Goal: Contribute content

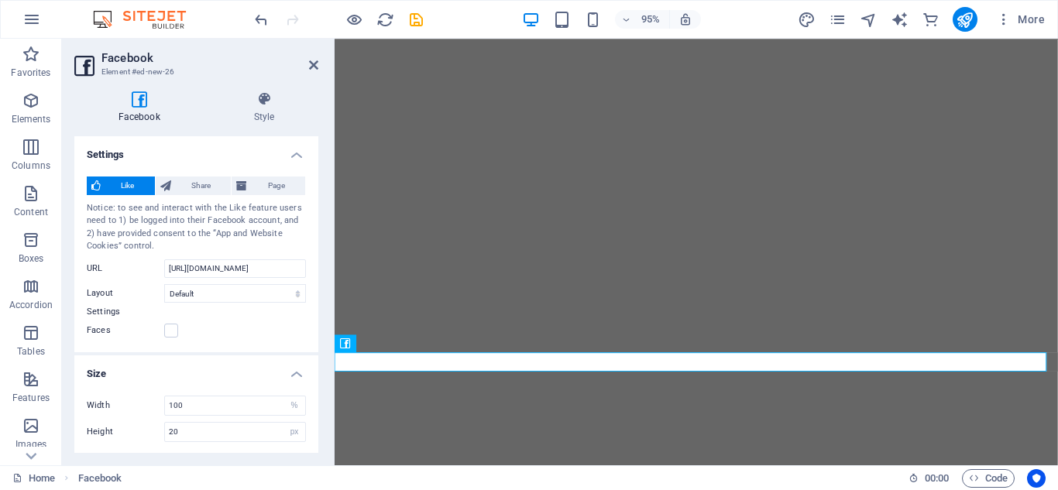
select select "%"
select select "px"
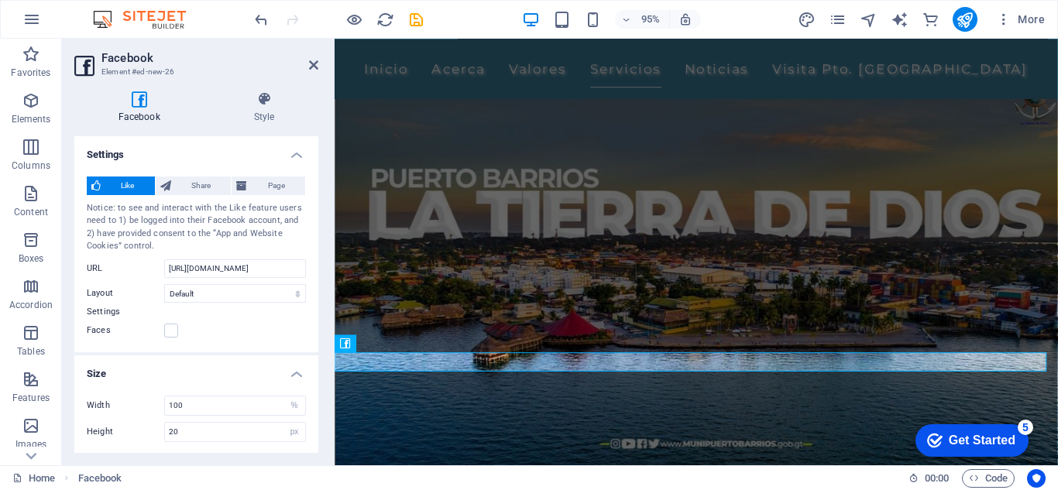
scroll to position [1851, 0]
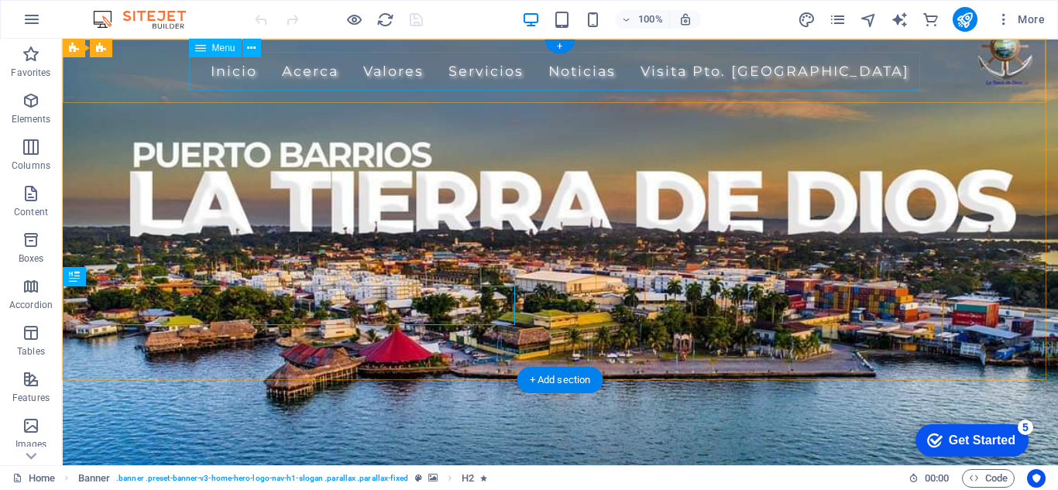
click at [625, 69] on nav "Inicio Acerca Valores Servicios Noticias Visita Pto. Barrios" at bounding box center [559, 71] width 731 height 39
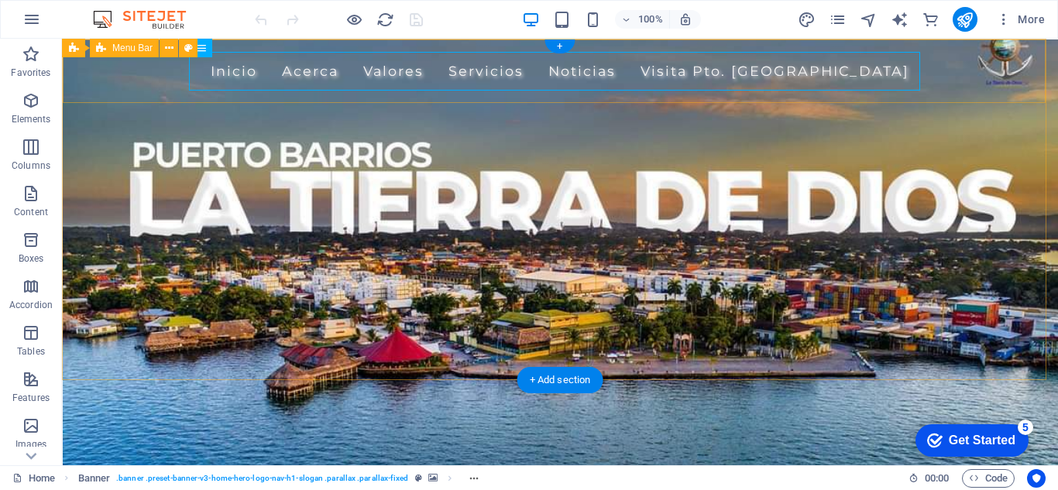
click at [959, 85] on div "Inicio Acerca Valores Servicios Noticias Visita Pto. Barrios" at bounding box center [560, 72] width 995 height 64
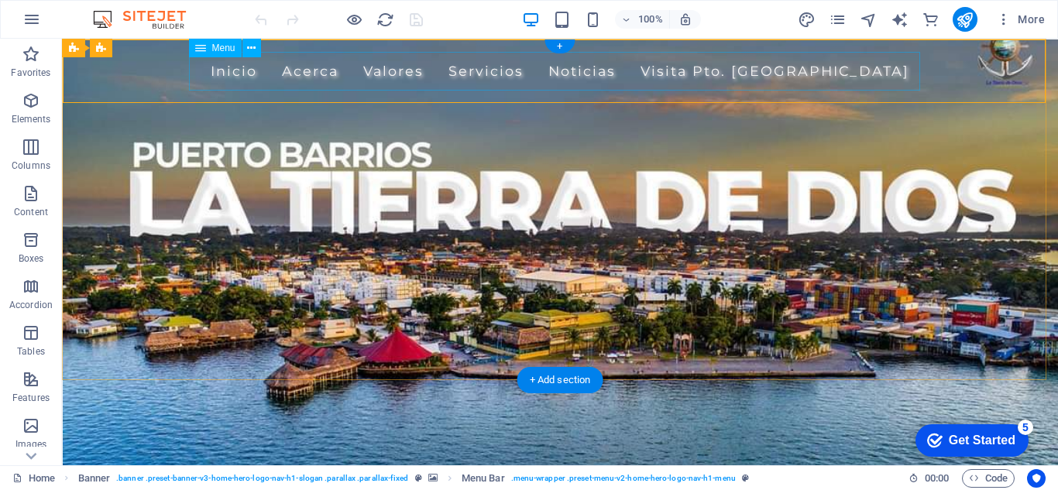
click at [850, 68] on nav "Inicio Acerca Valores Servicios Noticias Visita Pto. Barrios" at bounding box center [559, 71] width 731 height 39
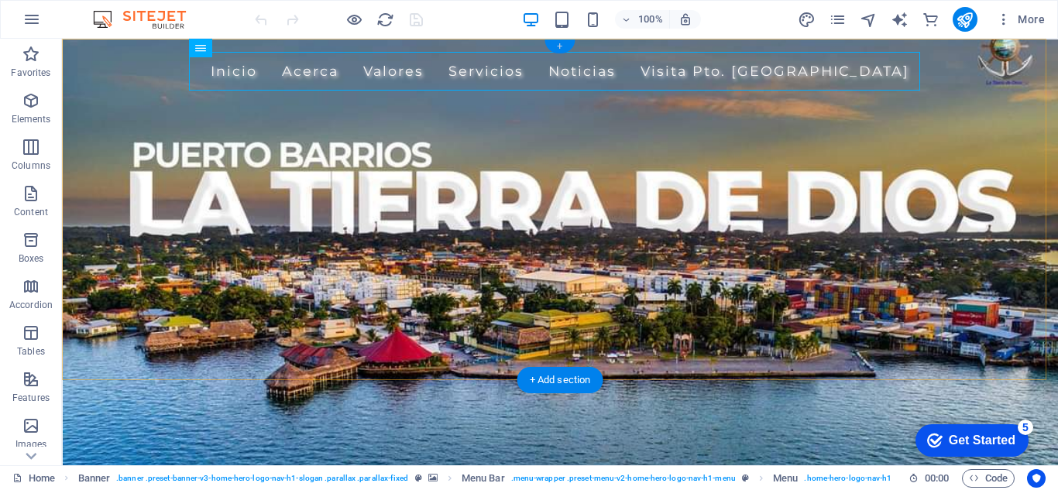
click at [552, 42] on div "+" at bounding box center [560, 47] width 30 height 14
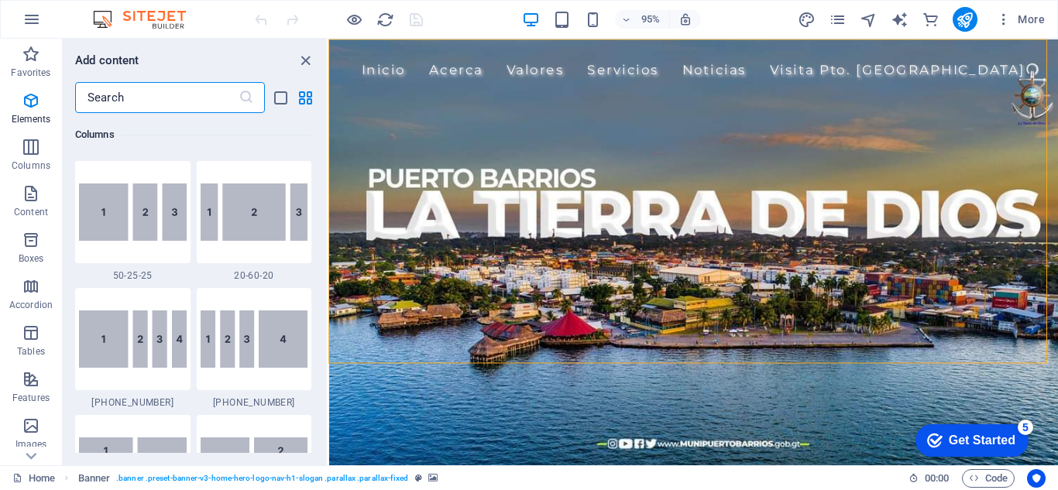
scroll to position [2711, 0]
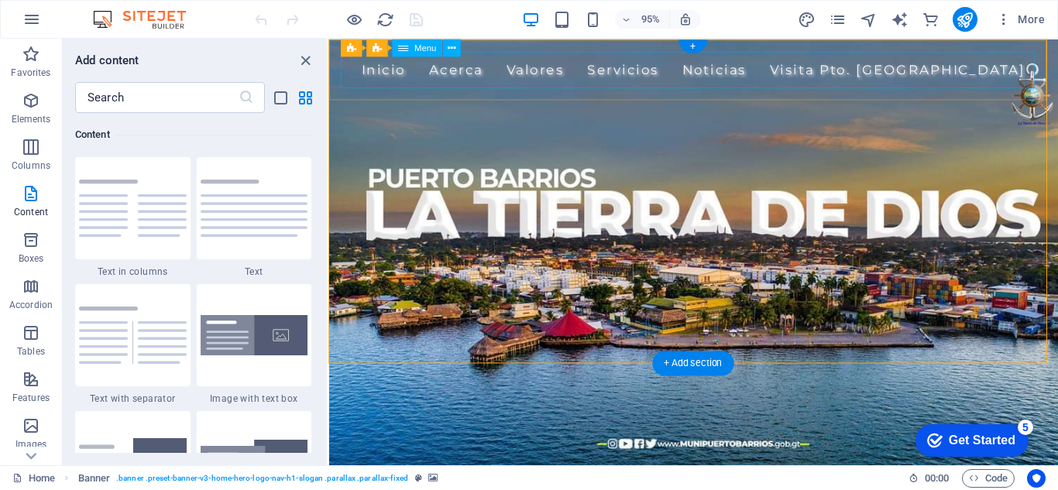
click at [449, 77] on nav "Inicio Acerca Valores Servicios Noticias Visita Pto. Barrios" at bounding box center [712, 71] width 731 height 39
click at [695, 45] on div "+" at bounding box center [693, 46] width 29 height 13
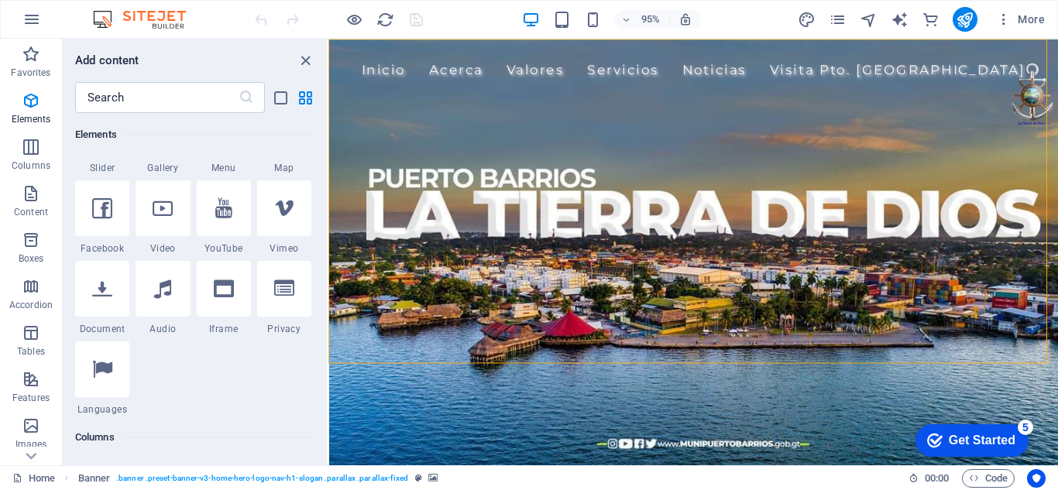
scroll to position [0, 0]
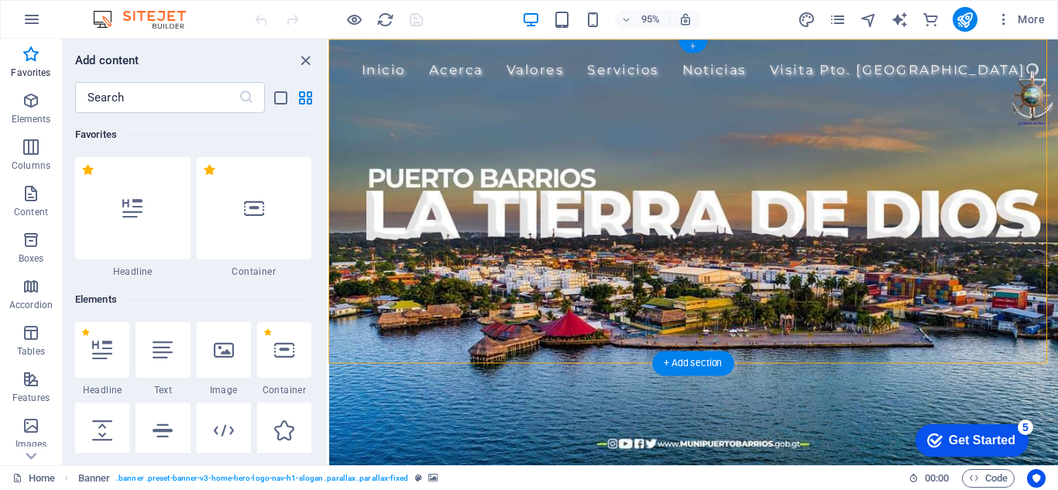
click at [700, 46] on div "+" at bounding box center [693, 46] width 29 height 13
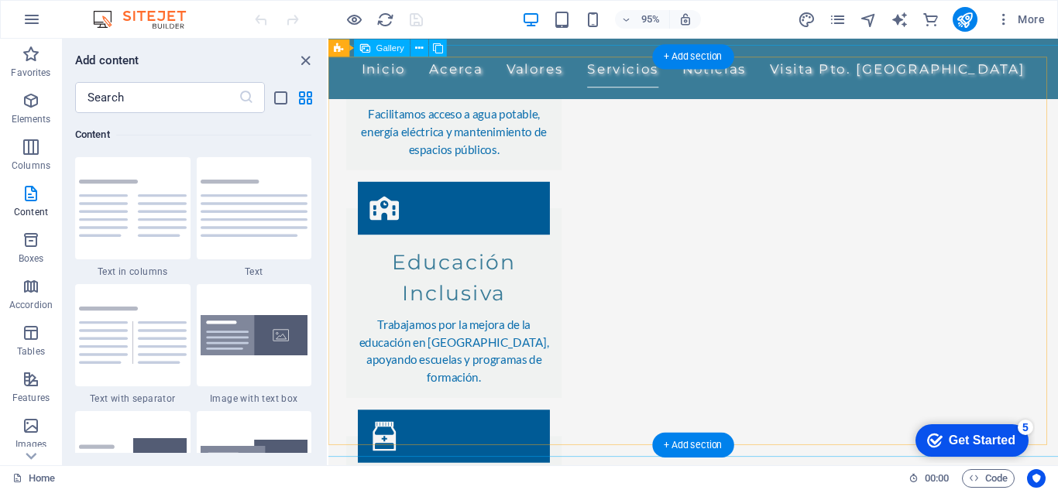
scroll to position [1815, 0]
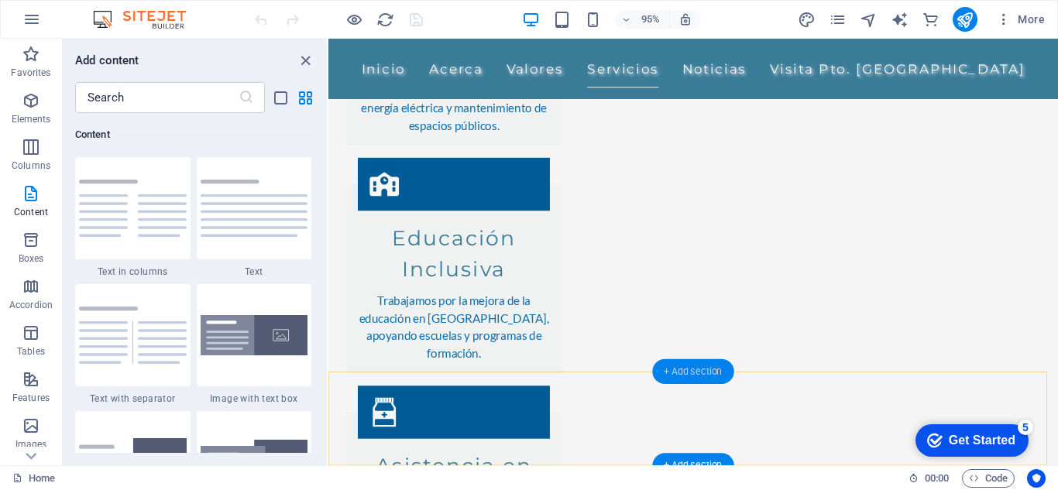
click at [697, 377] on div "+ Add section" at bounding box center [692, 371] width 81 height 25
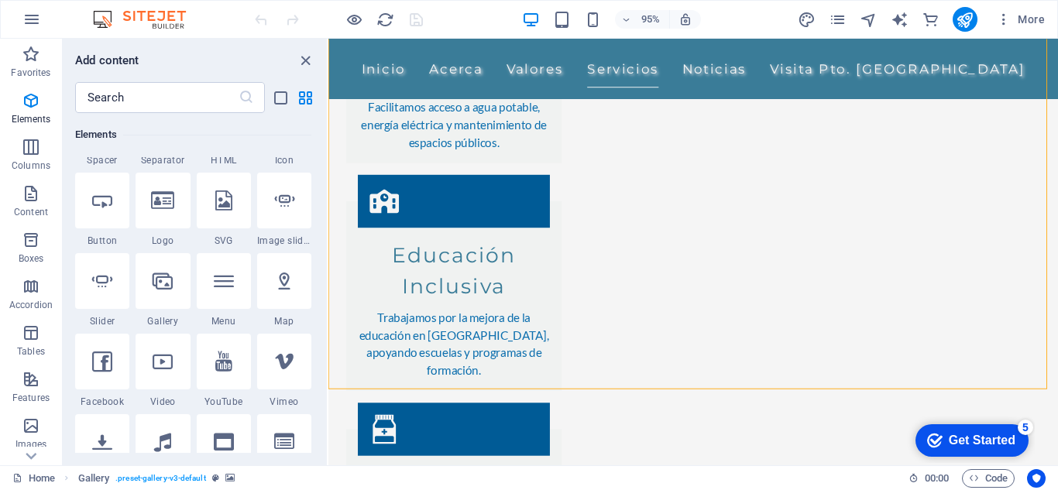
scroll to position [309, 0]
click at [100, 356] on icon at bounding box center [102, 363] width 20 height 20
select select "%"
select select "px"
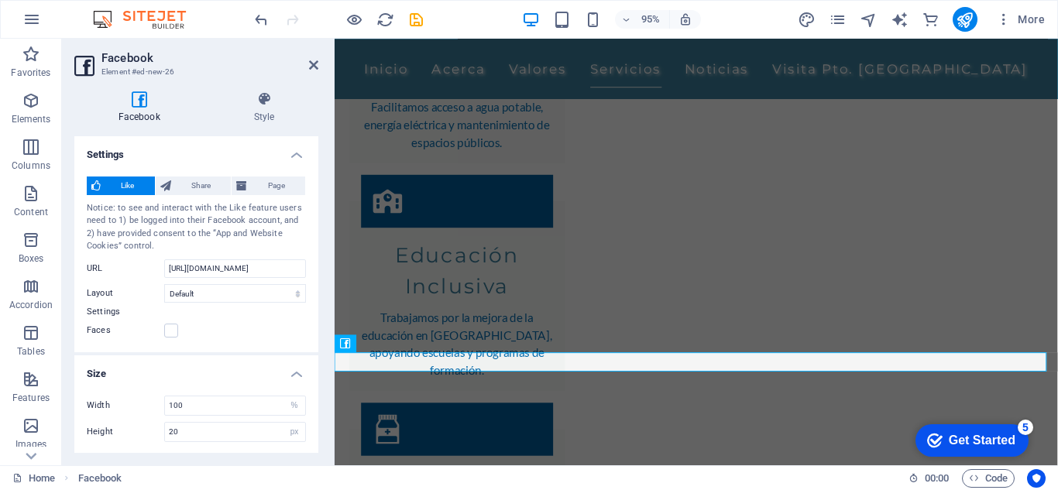
scroll to position [1851, 0]
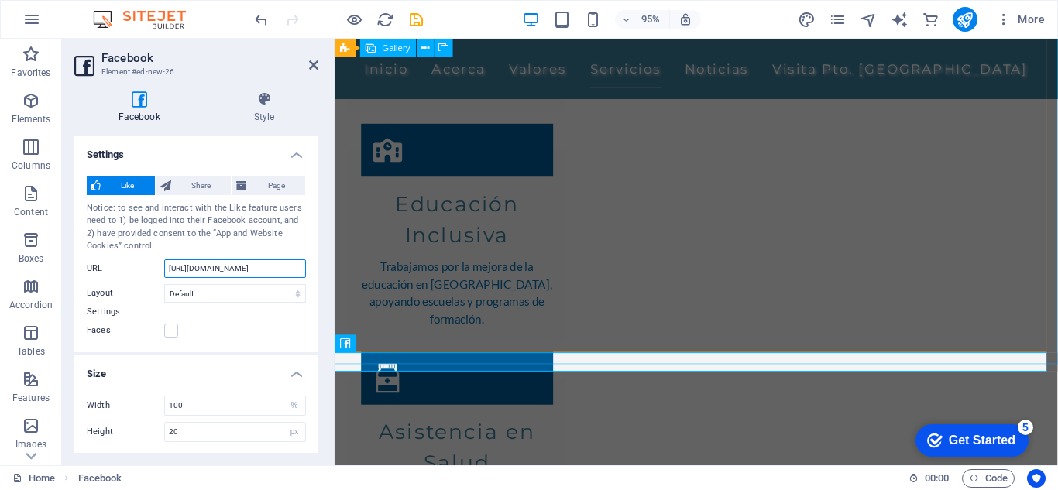
drag, startPoint x: 519, startPoint y: 308, endPoint x: 361, endPoint y: 293, distance: 158.8
click at [302, 272] on input "[URL][DOMAIN_NAME]" at bounding box center [235, 269] width 142 height 19
drag, startPoint x: 302, startPoint y: 272, endPoint x: 139, endPoint y: 259, distance: 164.0
click at [139, 260] on div "URL https://www.facebook.com/facebook" at bounding box center [196, 269] width 219 height 19
paste input "MunicipalidadPuertoBarrios"
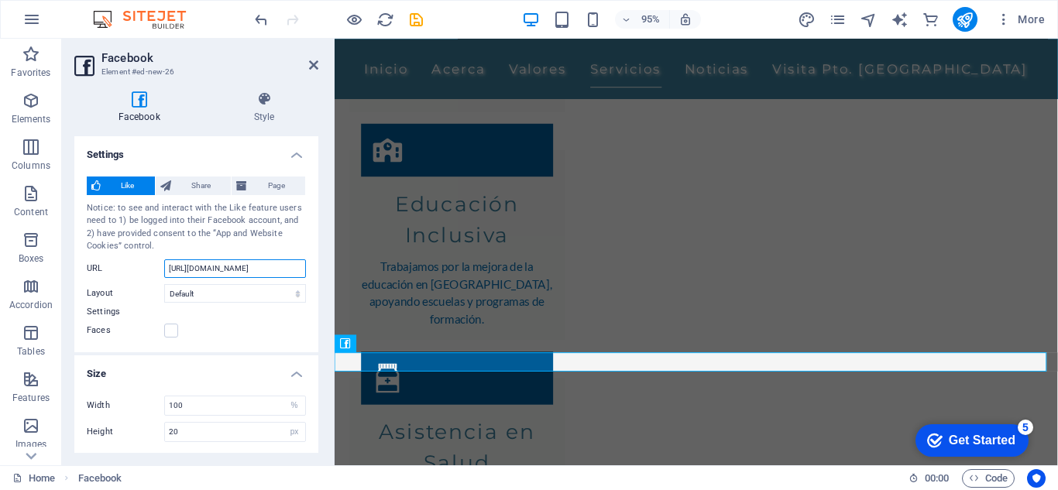
scroll to position [0, 63]
type input "https://www.facebook.com/MunicipalidadPuertoBarrios"
click at [205, 180] on span "Share" at bounding box center [201, 186] width 51 height 19
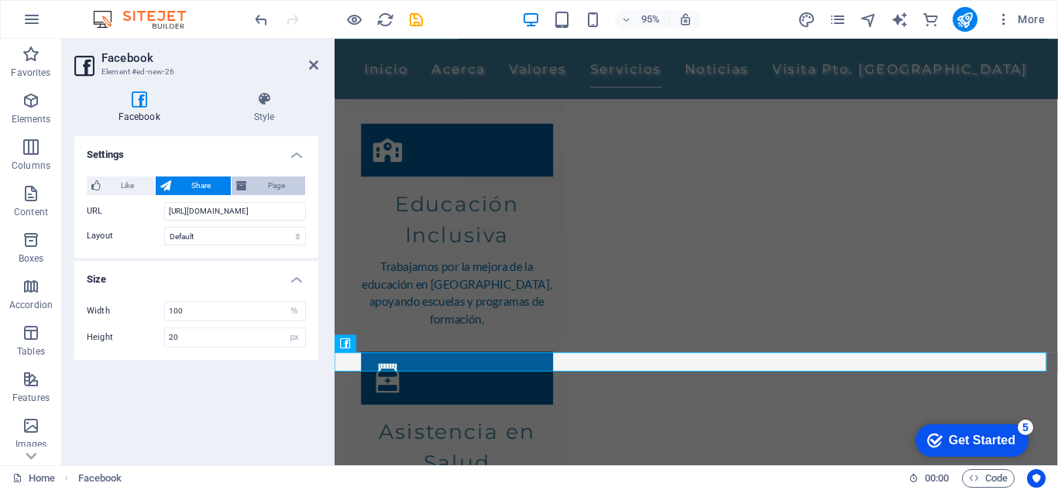
click at [251, 185] on button "Page" at bounding box center [269, 186] width 74 height 19
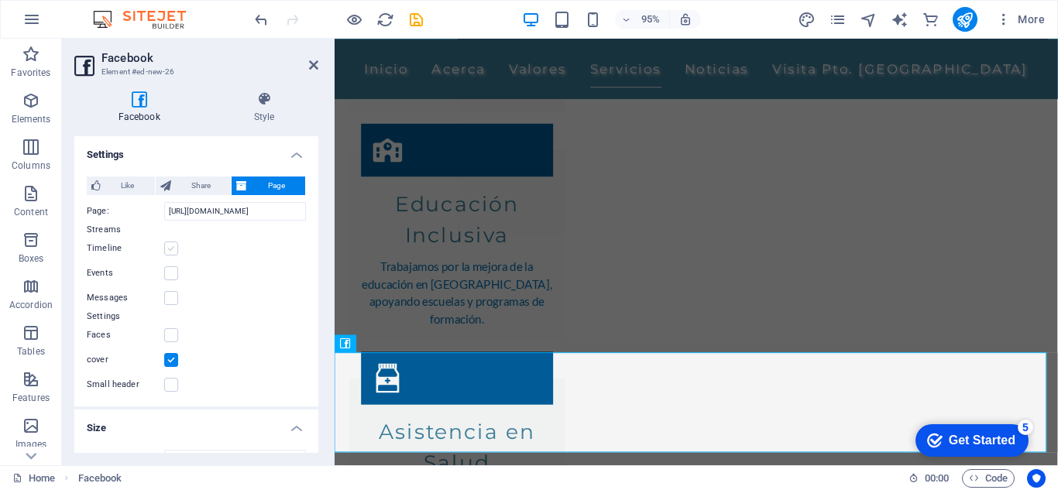
click at [172, 250] on label at bounding box center [171, 249] width 14 height 14
click at [0, 0] on input "Timeline" at bounding box center [0, 0] width 0 height 0
type input "500"
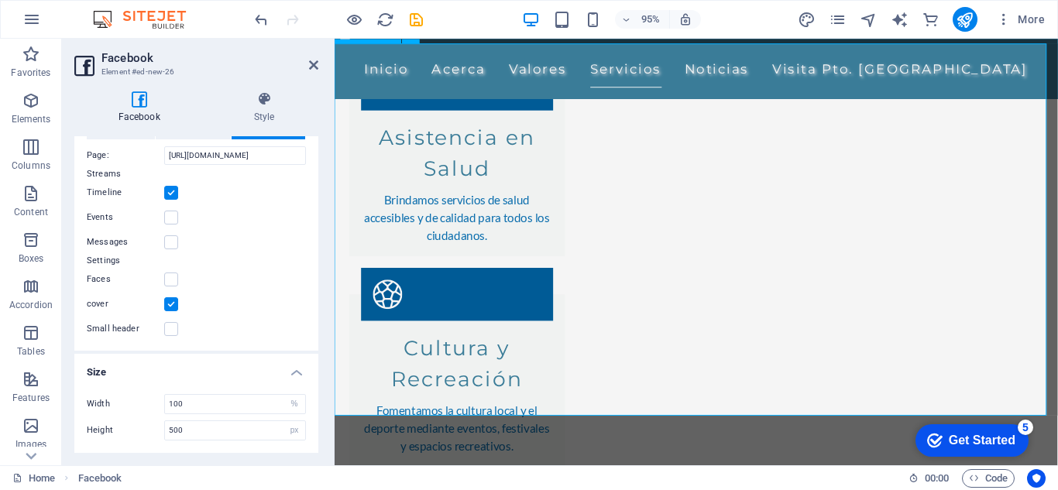
scroll to position [2222, 0]
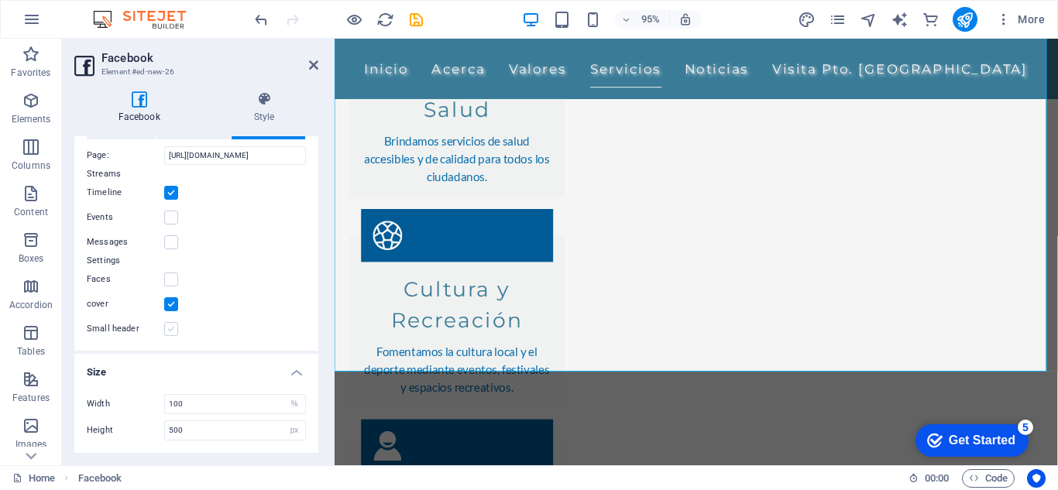
click at [171, 330] on label at bounding box center [171, 329] width 14 height 14
click at [0, 0] on input "Small header" at bounding box center [0, 0] width 0 height 0
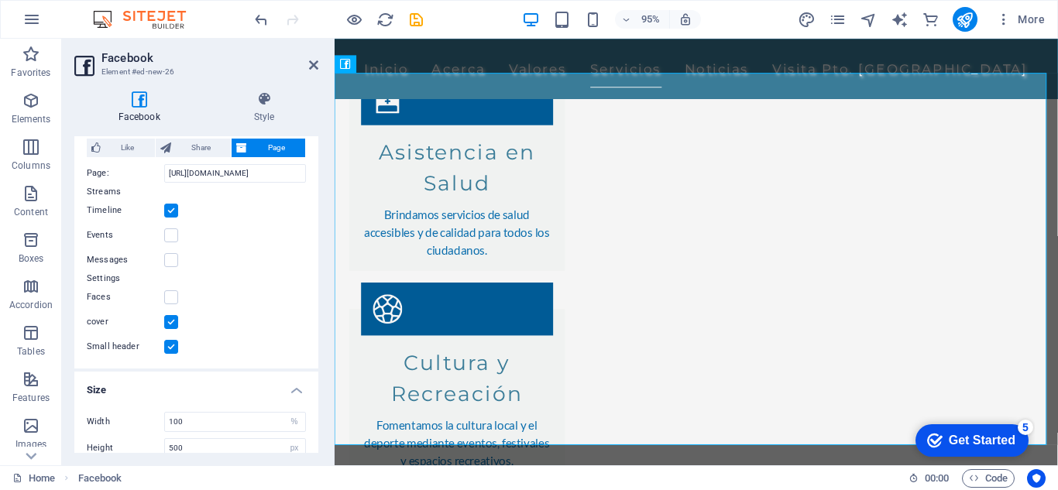
scroll to position [56, 0]
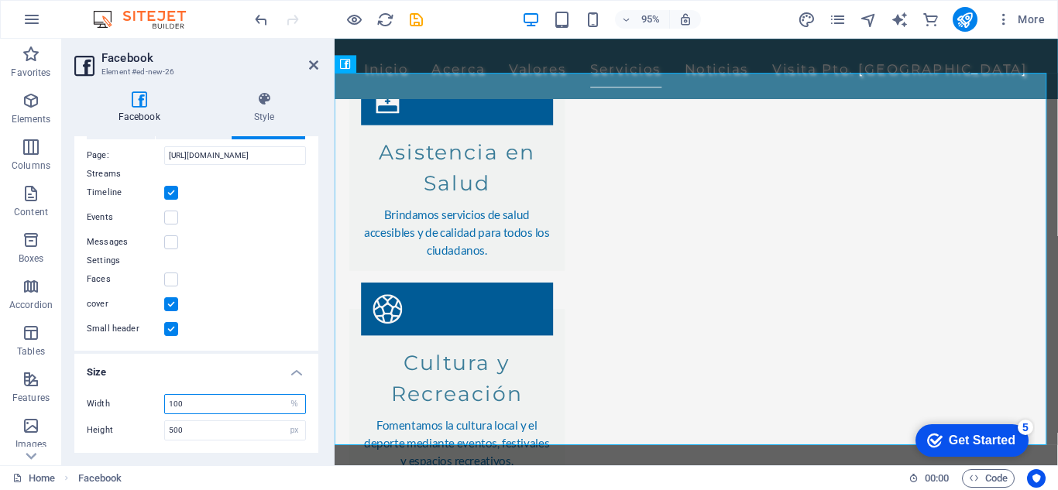
drag, startPoint x: 204, startPoint y: 405, endPoint x: 163, endPoint y: 404, distance: 40.3
click at [163, 404] on div "Width 100 px %" at bounding box center [196, 404] width 219 height 20
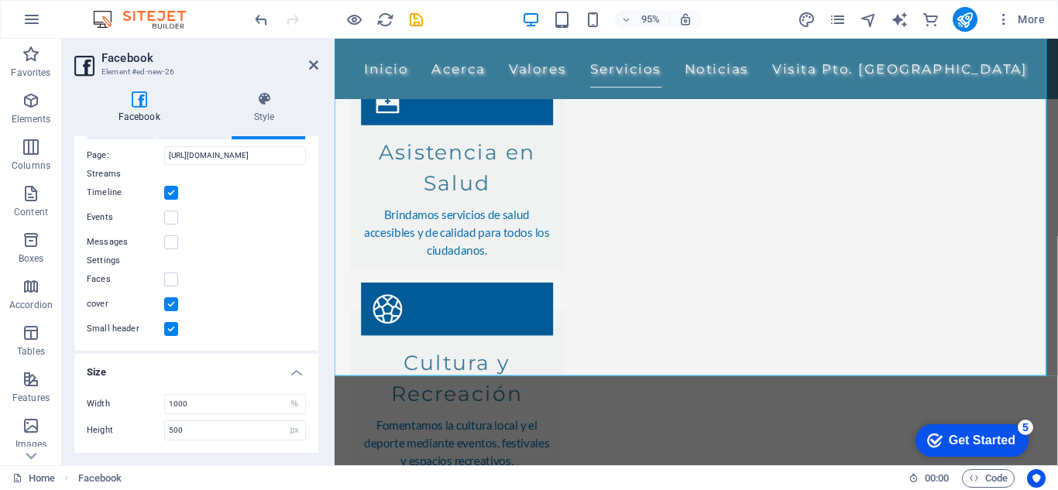
scroll to position [2234, 0]
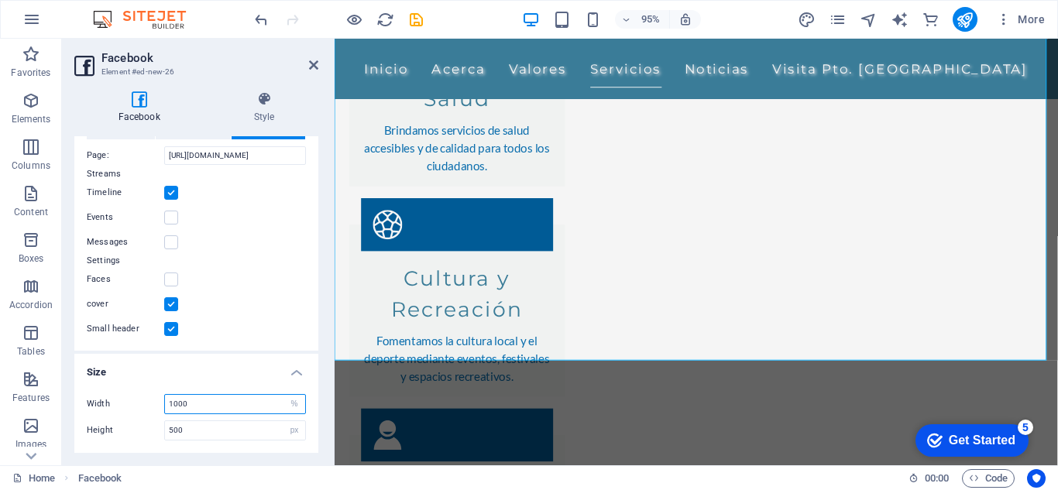
drag, startPoint x: 214, startPoint y: 406, endPoint x: 159, endPoint y: 400, distance: 55.3
click at [159, 400] on div "Width 1000 px %" at bounding box center [196, 404] width 219 height 20
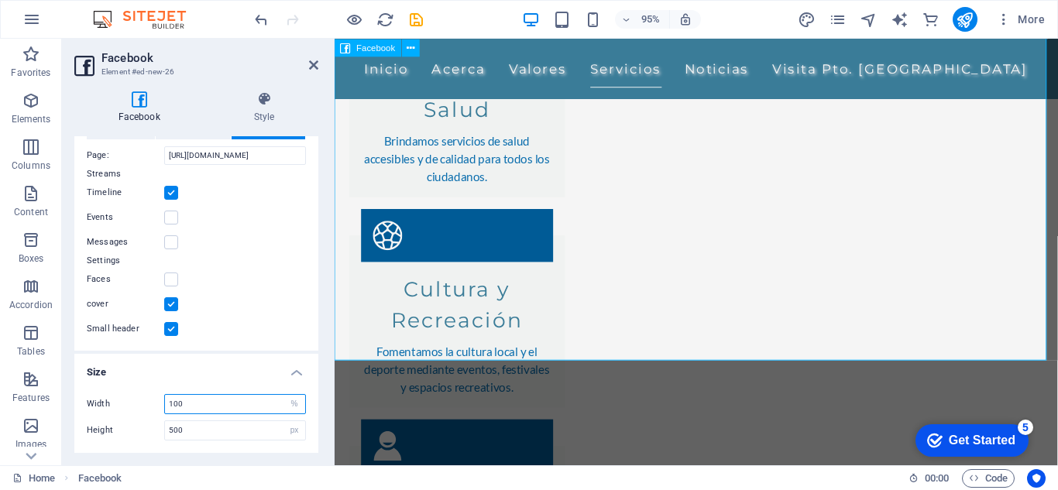
type input "100"
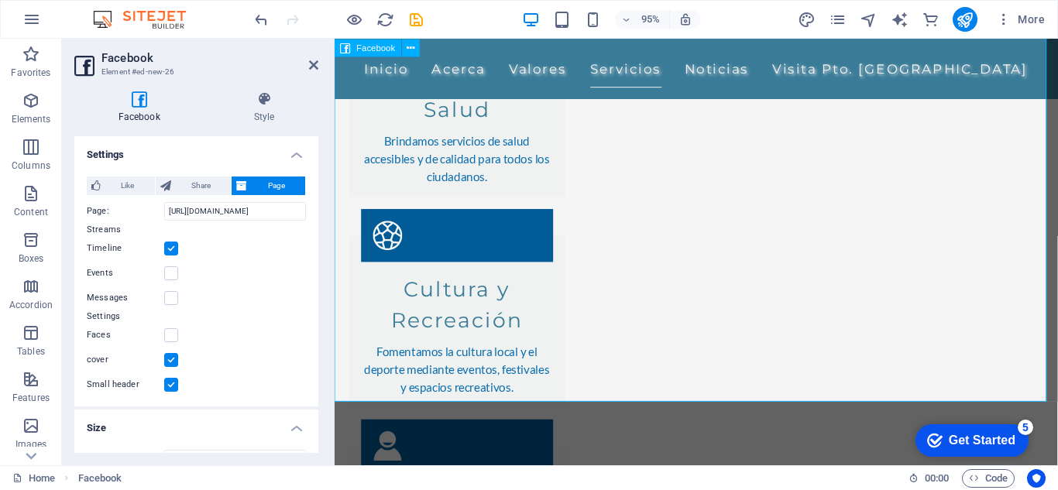
scroll to position [2068, 0]
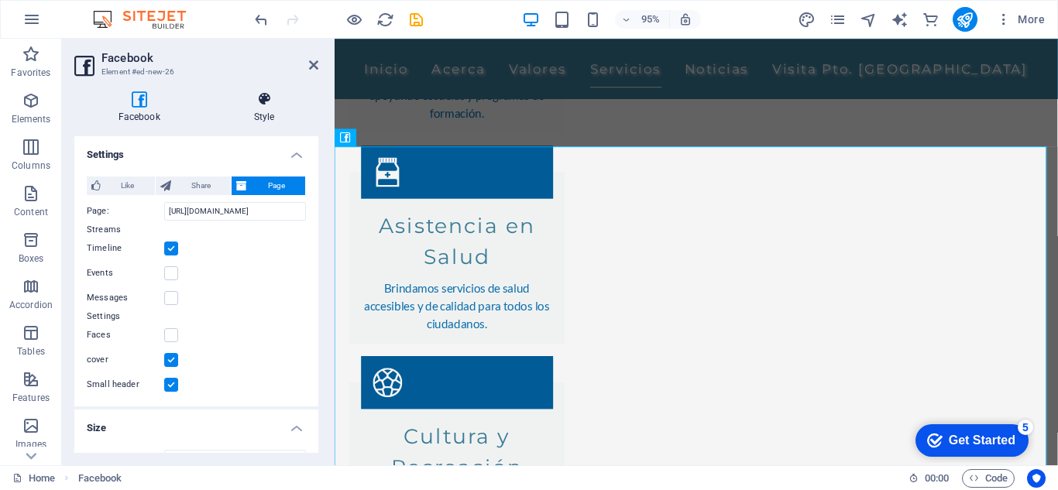
click at [263, 108] on h4 "Style" at bounding box center [264, 107] width 108 height 33
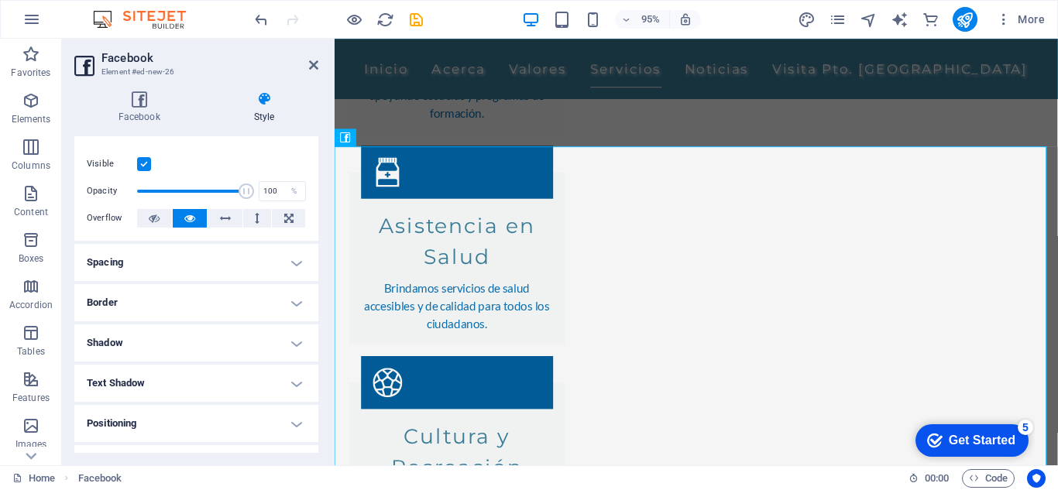
scroll to position [0, 0]
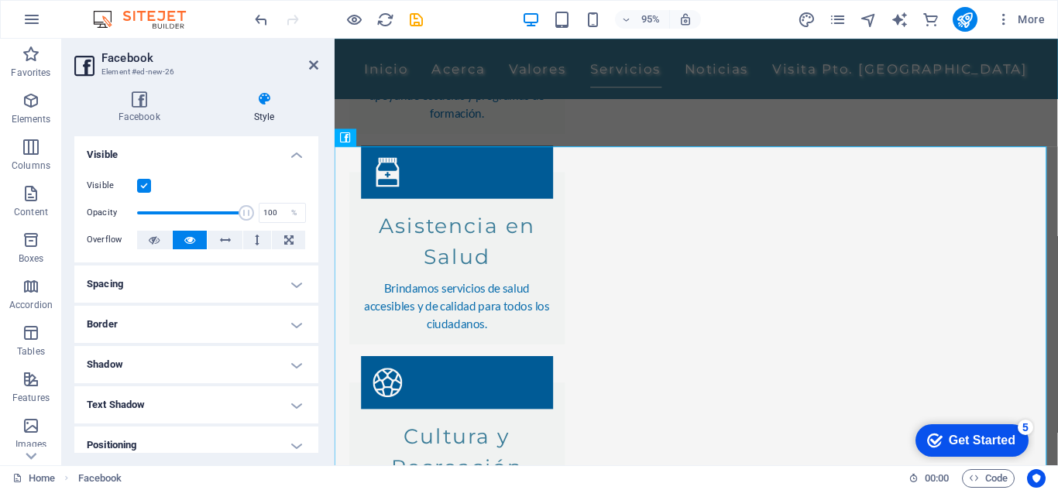
click at [212, 284] on h4 "Spacing" at bounding box center [196, 284] width 244 height 37
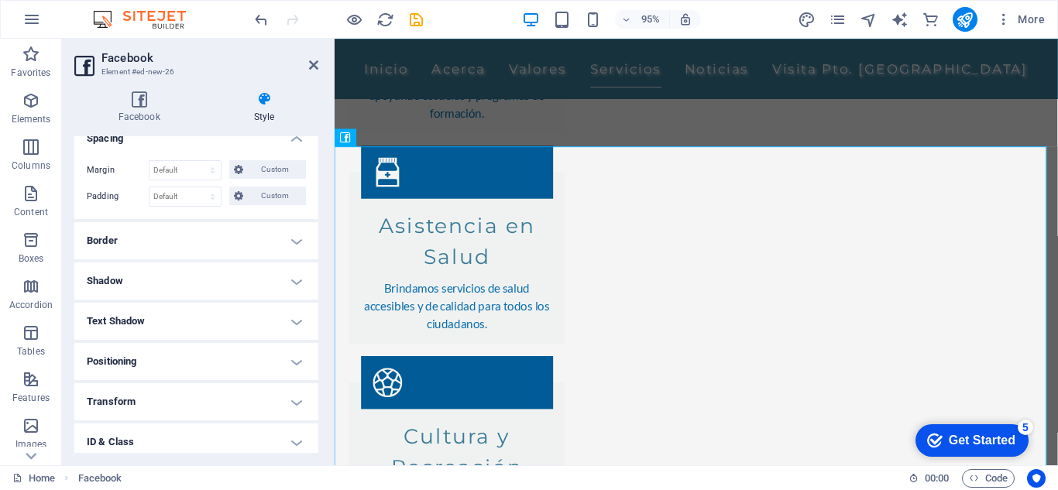
scroll to position [234, 0]
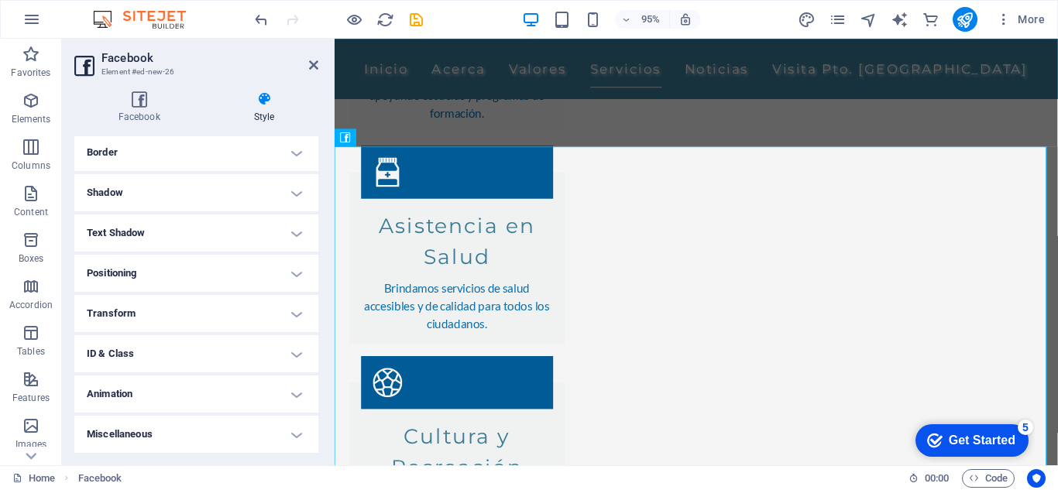
click at [201, 265] on h4 "Positioning" at bounding box center [196, 273] width 244 height 37
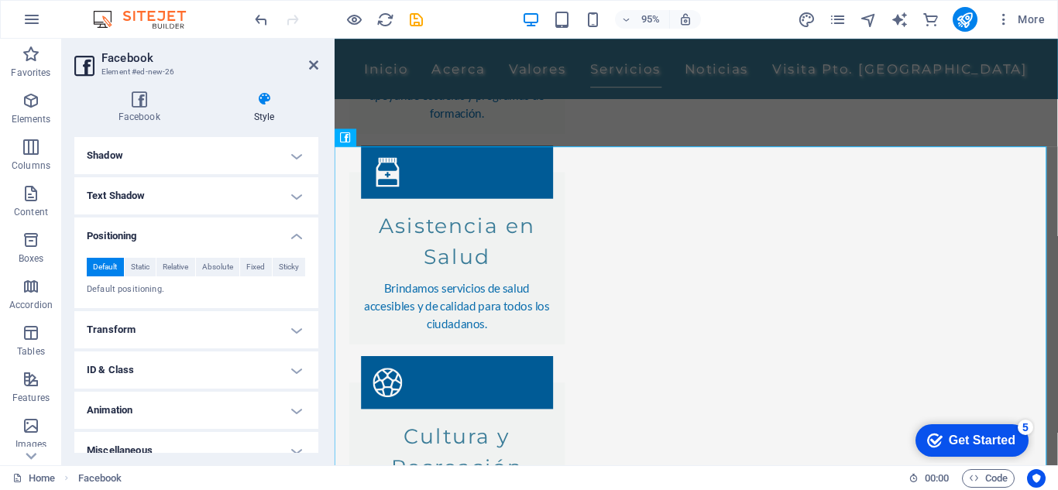
scroll to position [287, 0]
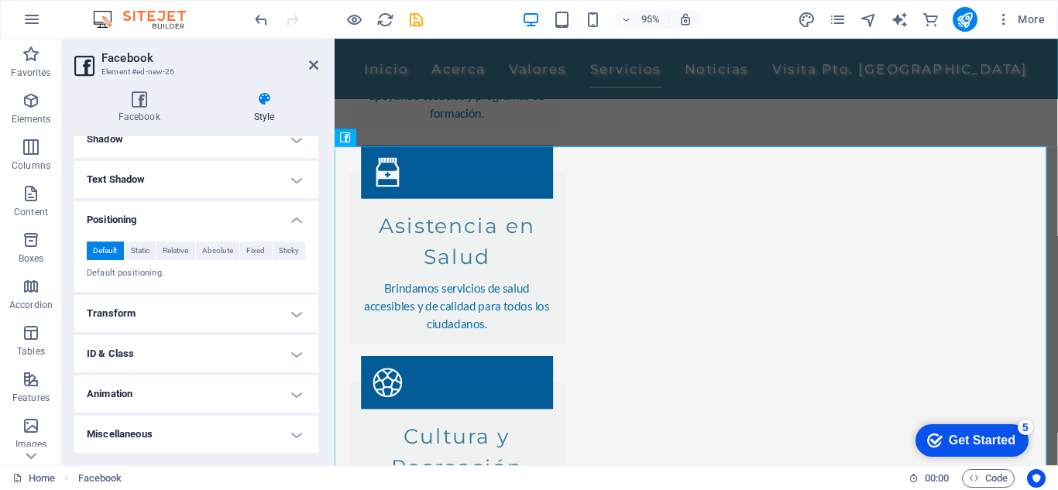
click at [215, 395] on h4 "Animation" at bounding box center [196, 394] width 244 height 37
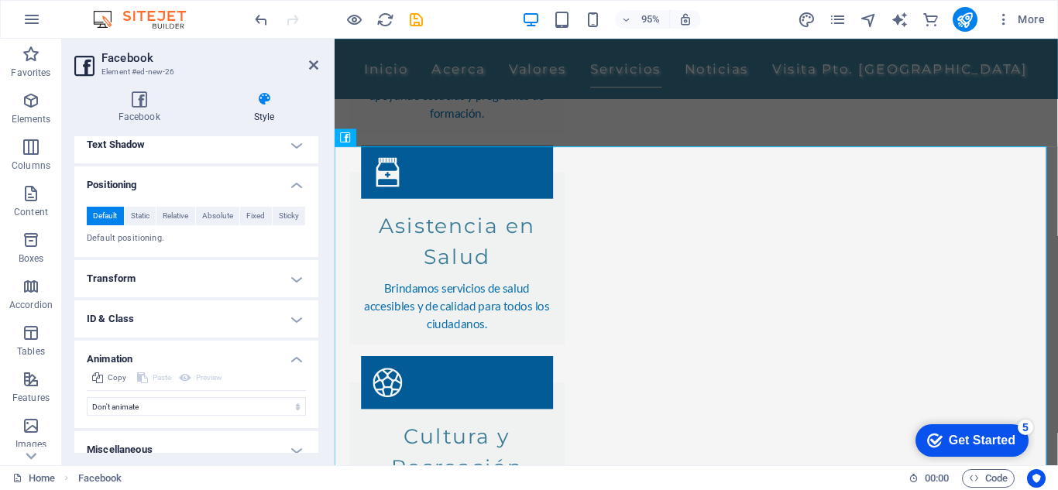
scroll to position [338, 0]
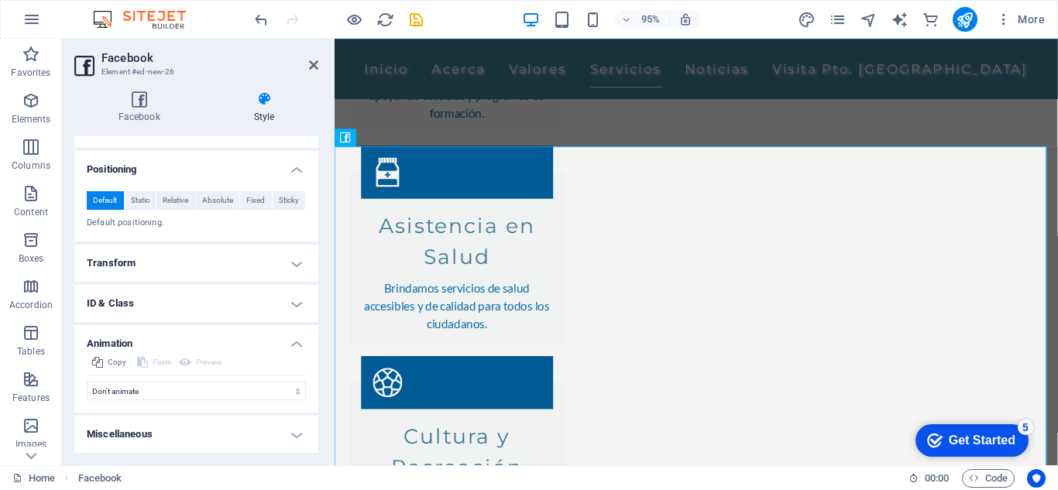
click at [174, 308] on h4 "ID & Class" at bounding box center [196, 303] width 244 height 37
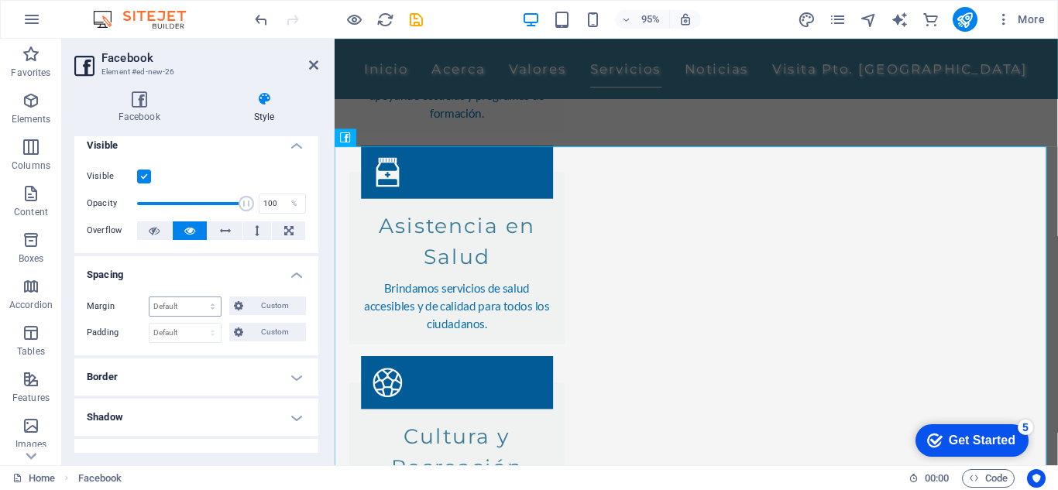
scroll to position [0, 0]
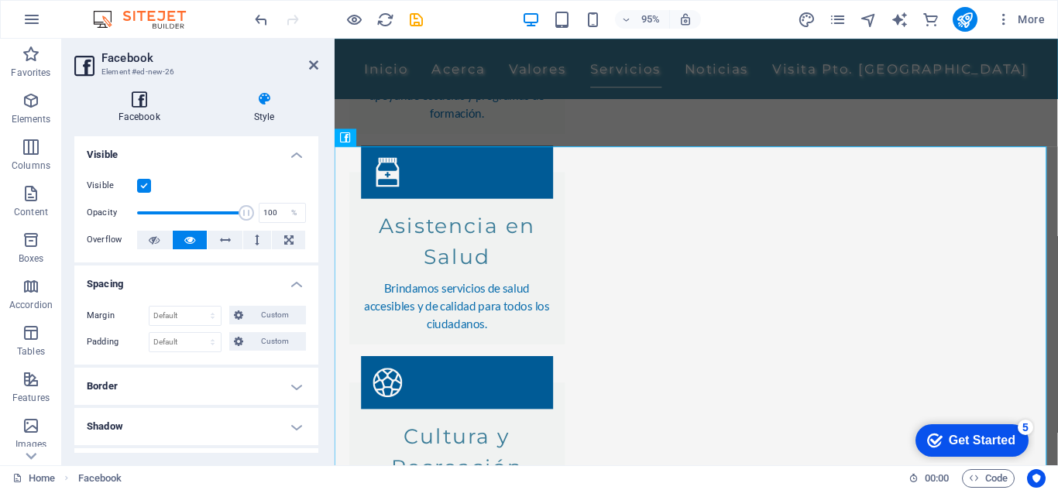
click at [131, 120] on h4 "Facebook" at bounding box center [142, 107] width 136 height 33
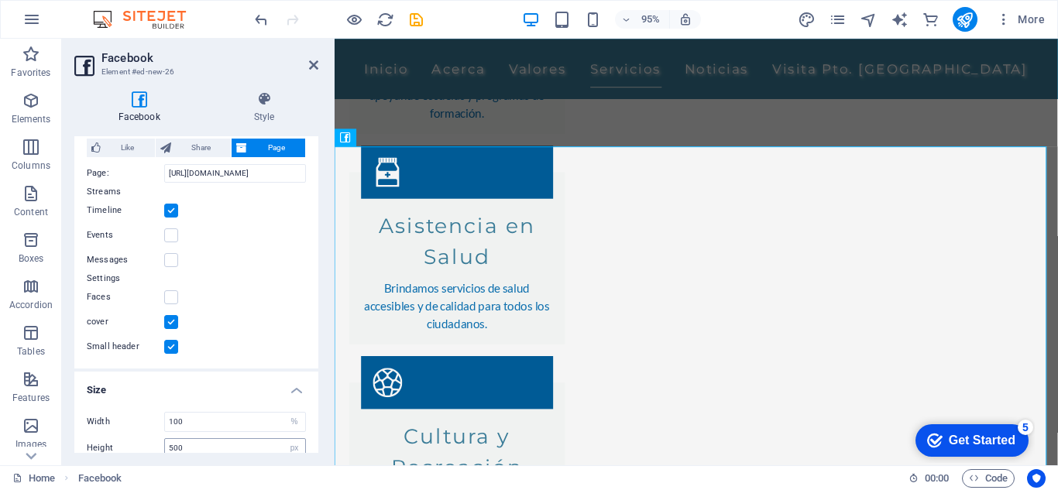
scroll to position [56, 0]
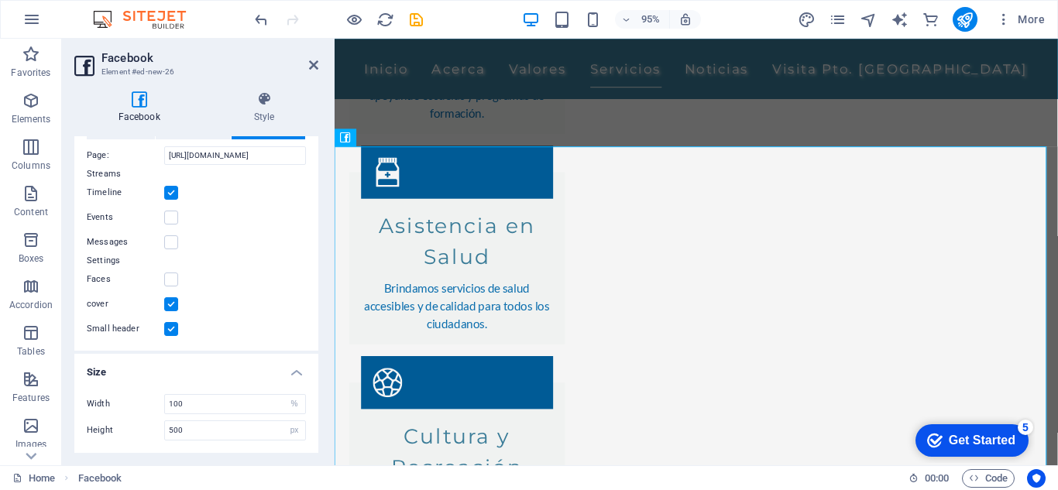
click at [291, 373] on h4 "Size" at bounding box center [196, 368] width 244 height 28
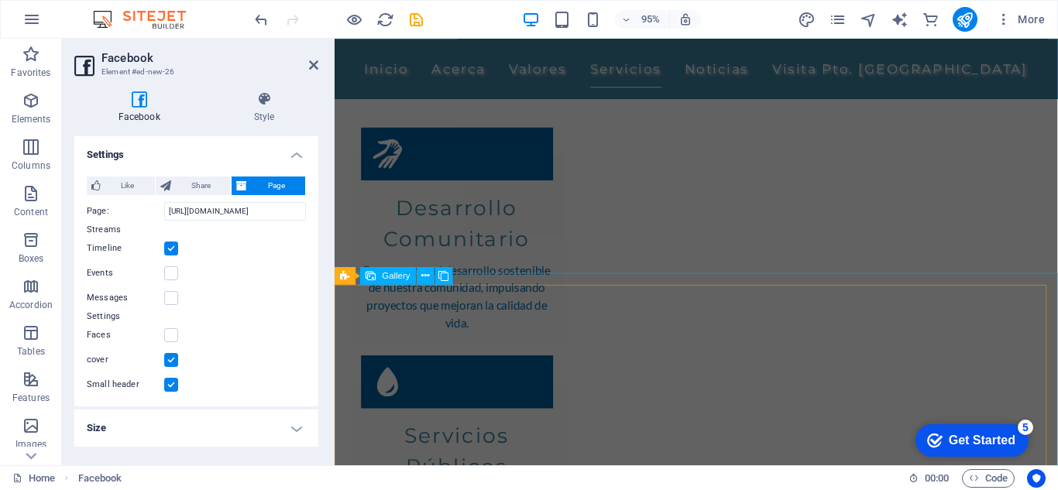
scroll to position [1525, 0]
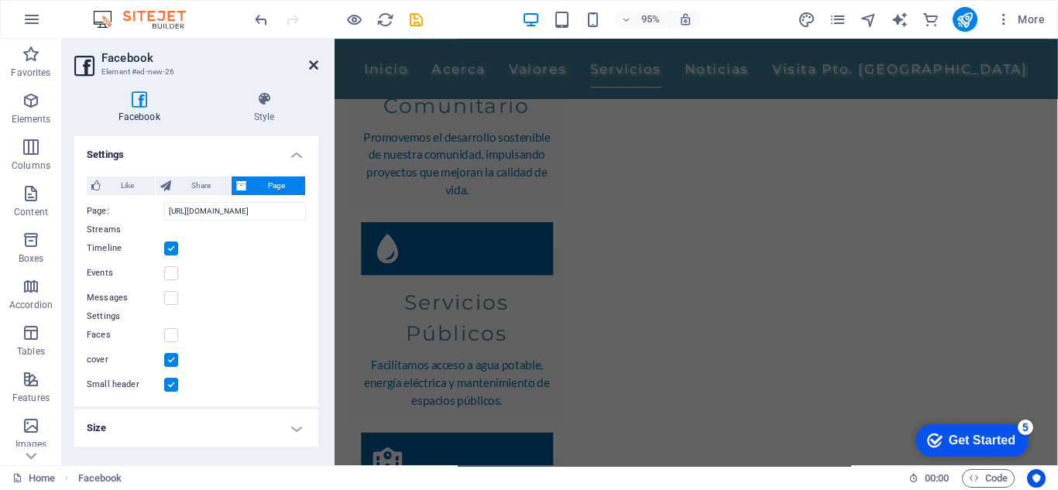
click at [318, 67] on icon at bounding box center [313, 65] width 9 height 12
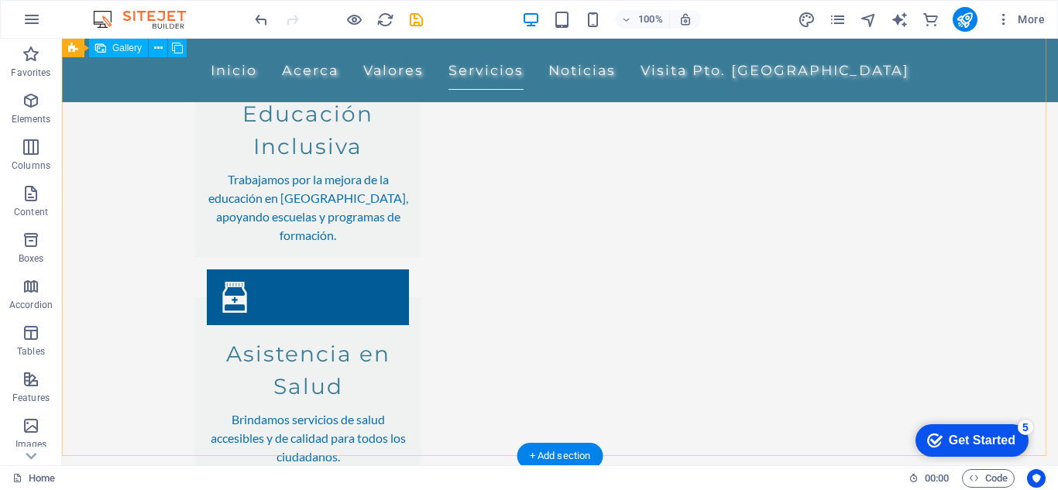
scroll to position [2111, 0]
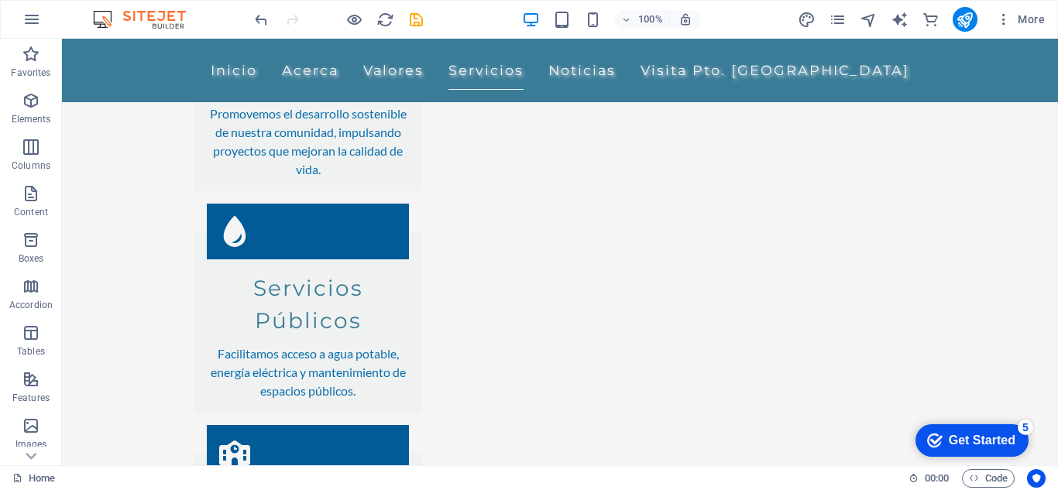
scroll to position [1549, 0]
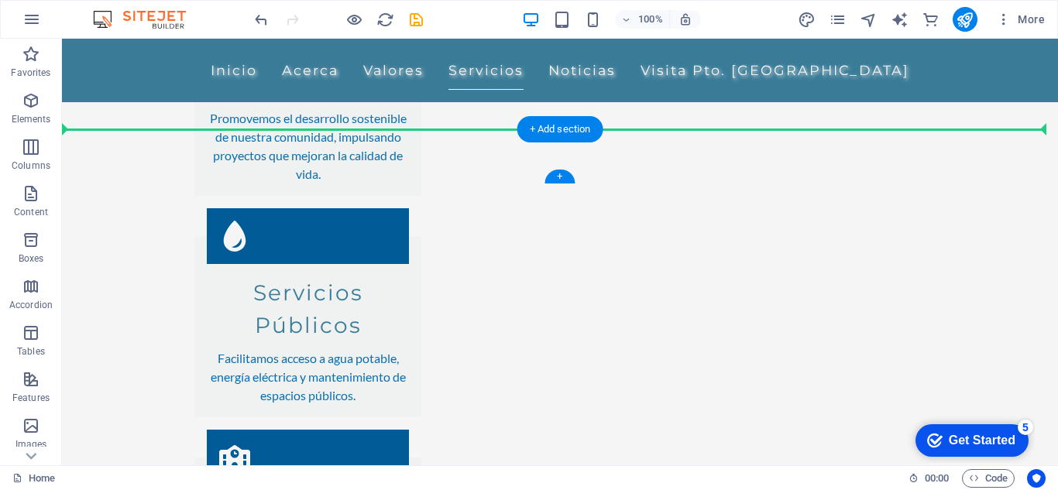
drag, startPoint x: 175, startPoint y: 241, endPoint x: 427, endPoint y: 154, distance: 266.3
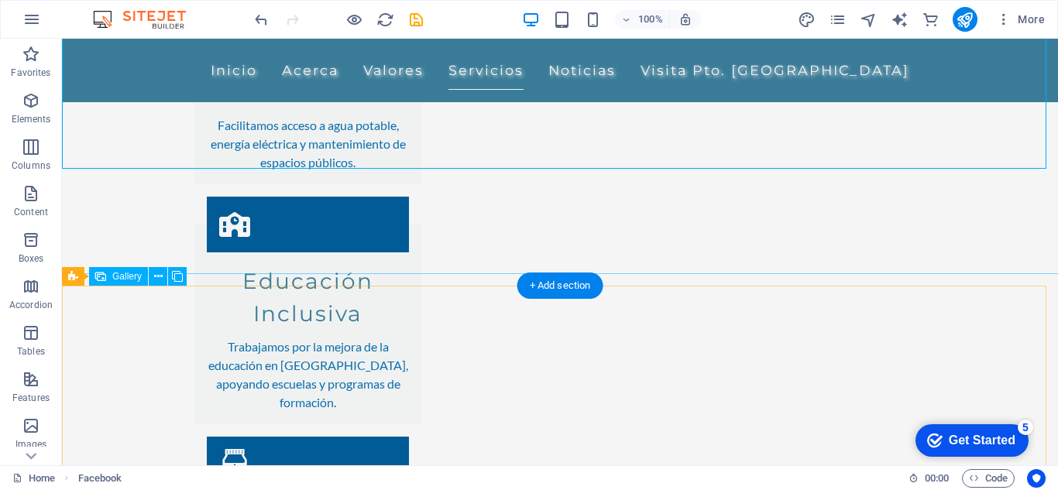
scroll to position [1781, 0]
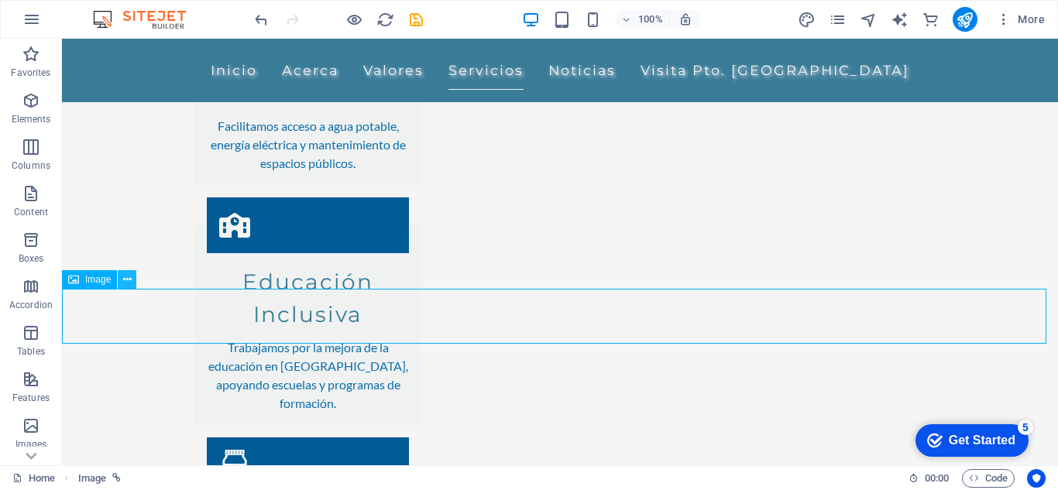
click at [121, 280] on button at bounding box center [127, 279] width 19 height 19
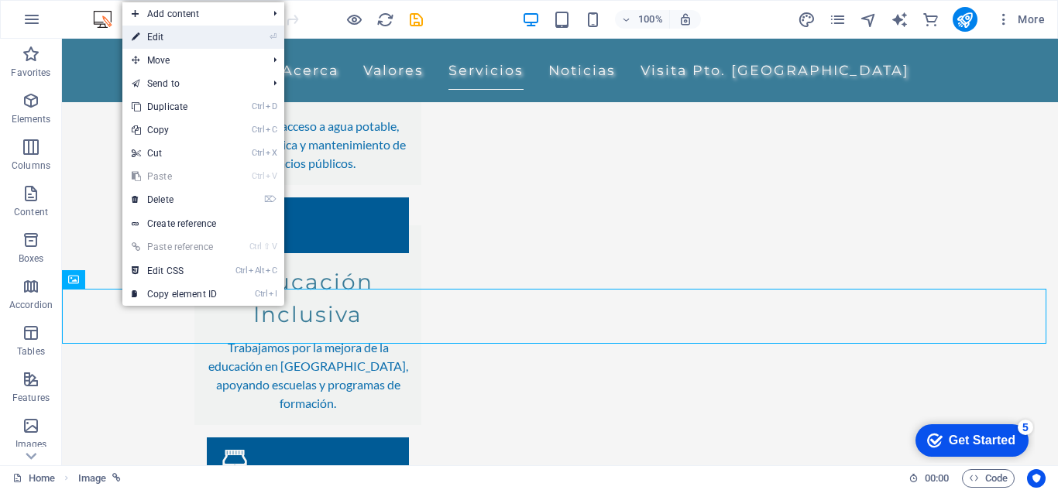
click at [177, 35] on link "⏎ Edit" at bounding box center [174, 37] width 104 height 23
select select "px"
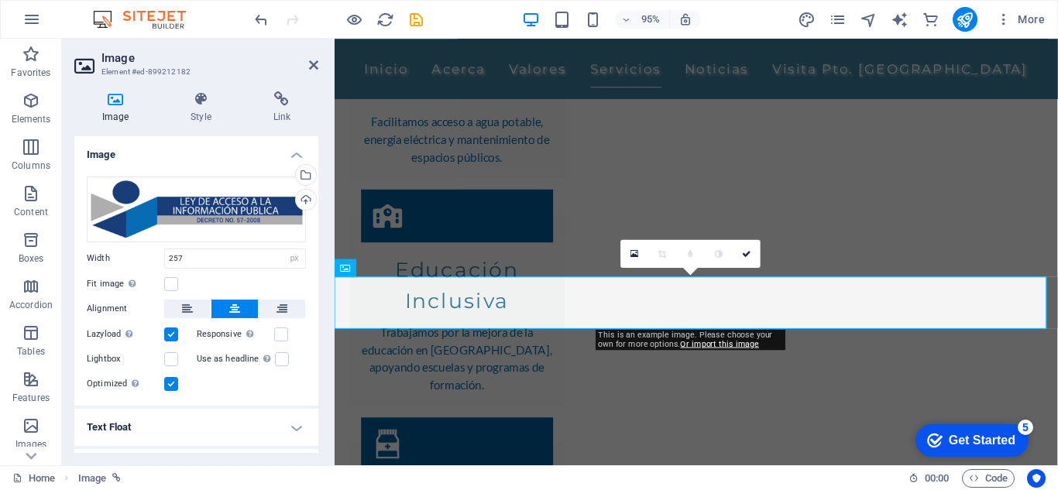
scroll to position [1800, 0]
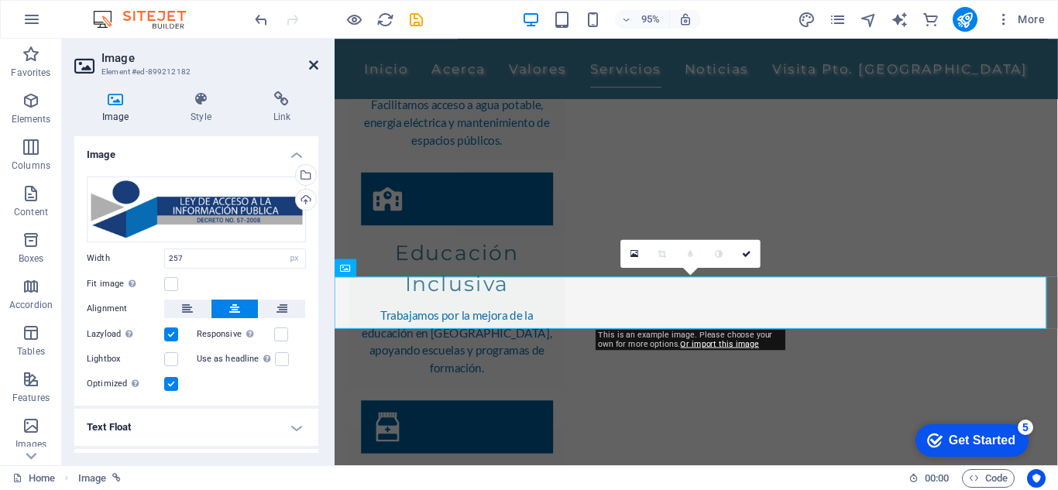
click at [309, 64] on icon at bounding box center [313, 65] width 9 height 12
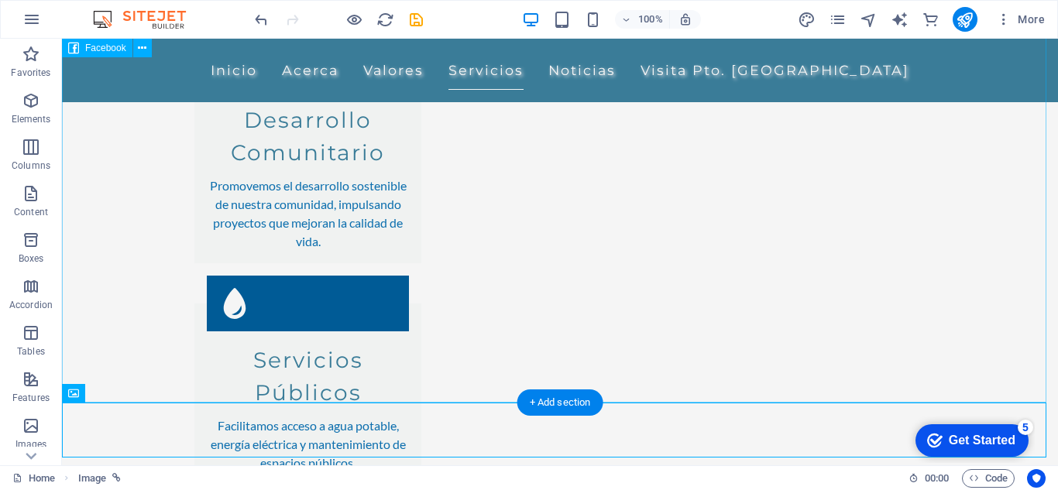
scroll to position [1471, 0]
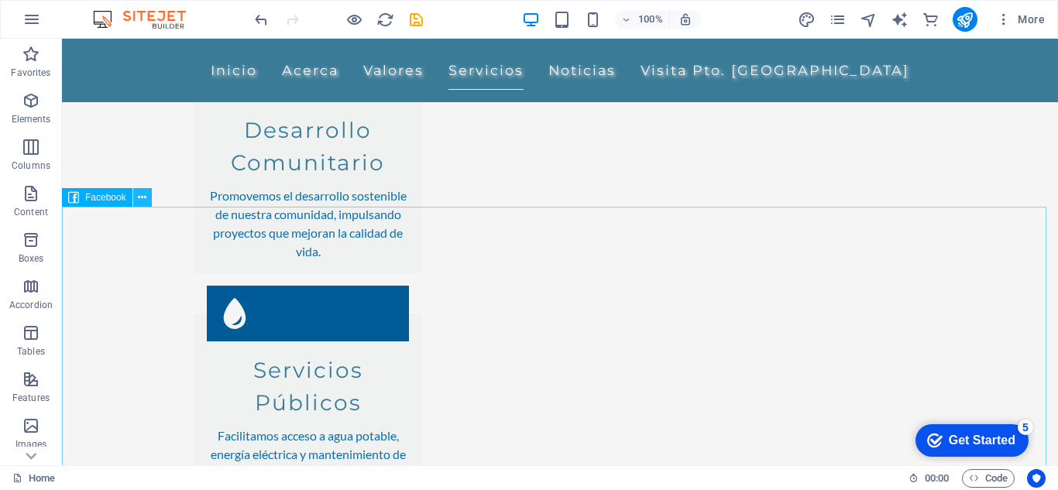
click at [140, 195] on icon at bounding box center [142, 198] width 9 height 16
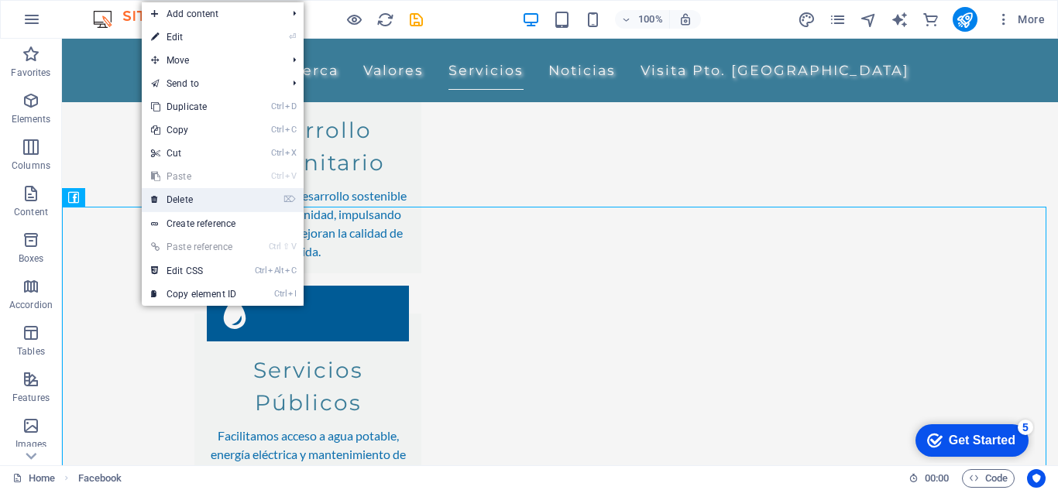
click at [177, 194] on link "⌦ Delete" at bounding box center [194, 199] width 104 height 23
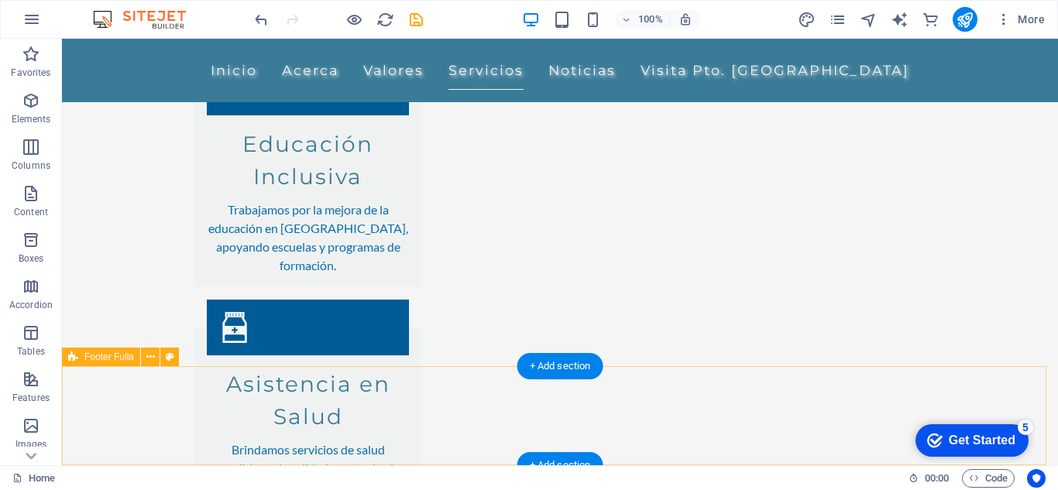
scroll to position [1951, 0]
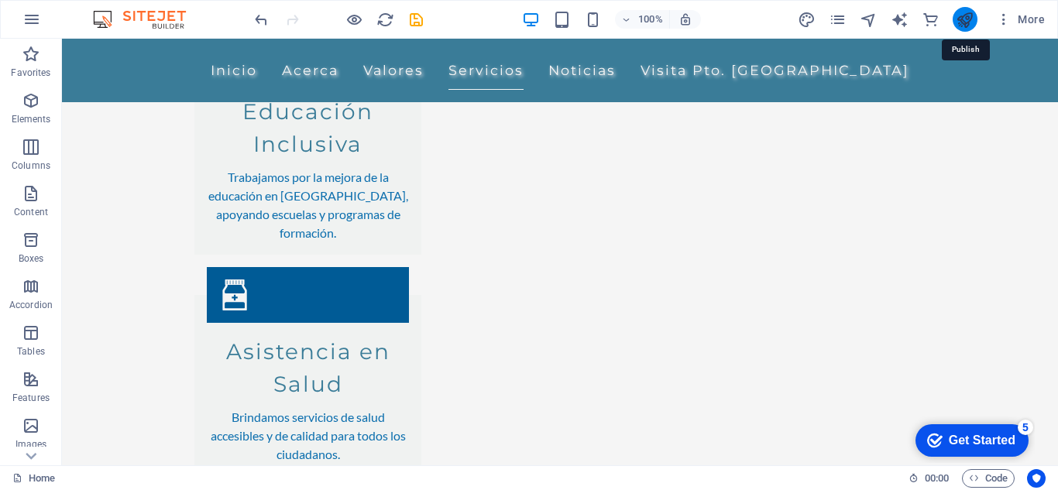
click at [961, 12] on icon "publish" at bounding box center [965, 20] width 18 height 18
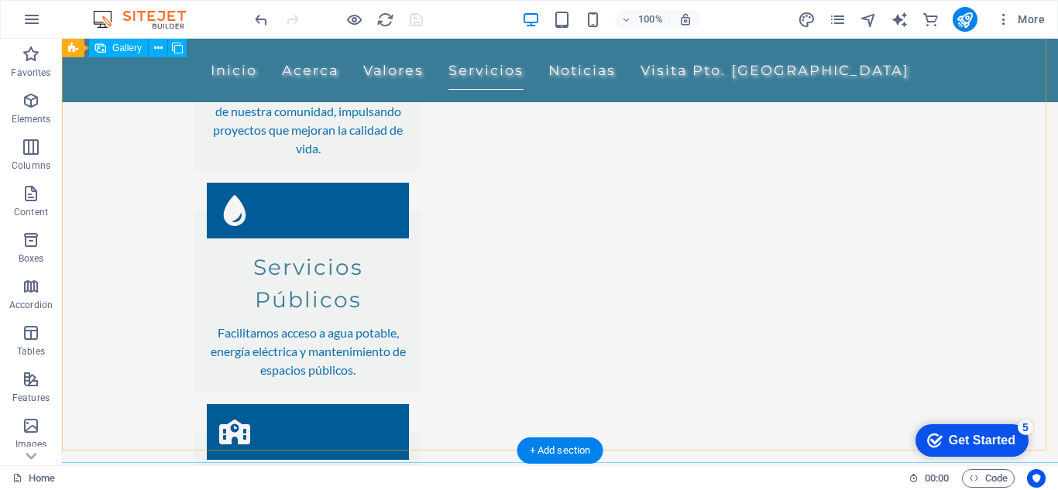
scroll to position [1564, 0]
